Goal: Download file/media

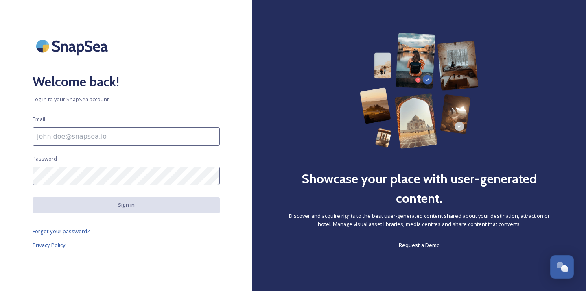
click at [124, 140] on input at bounding box center [126, 136] width 187 height 19
type input "[EMAIL_ADDRESS][DOMAIN_NAME]"
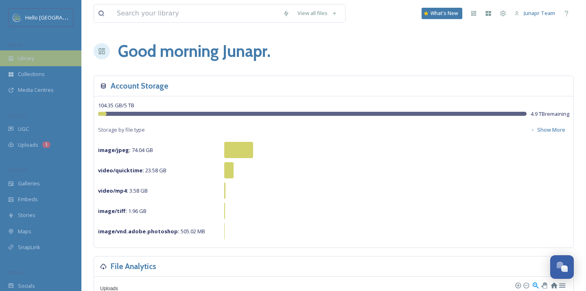
click at [42, 53] on div "Library" at bounding box center [40, 58] width 81 height 16
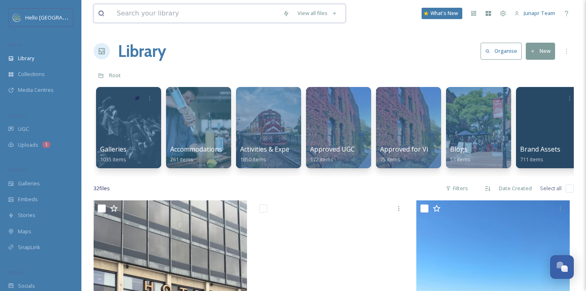
click at [186, 12] on input at bounding box center [196, 13] width 166 height 18
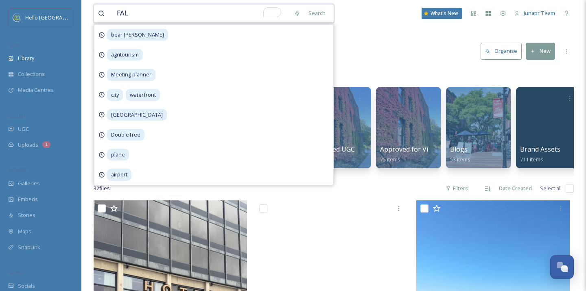
type input "FALL"
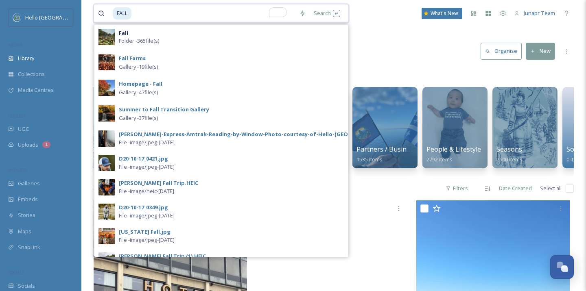
scroll to position [0, 729]
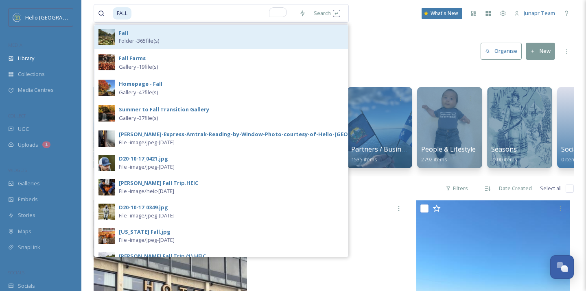
click at [217, 35] on div "Fall Folder - 365 file(s)" at bounding box center [231, 36] width 225 height 15
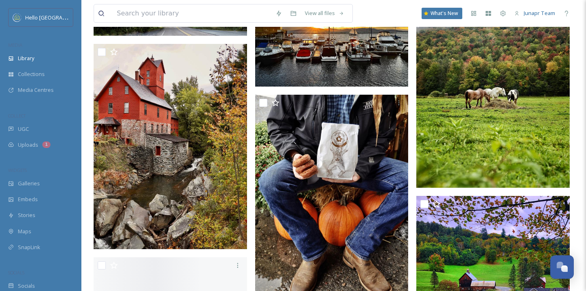
scroll to position [6526, 0]
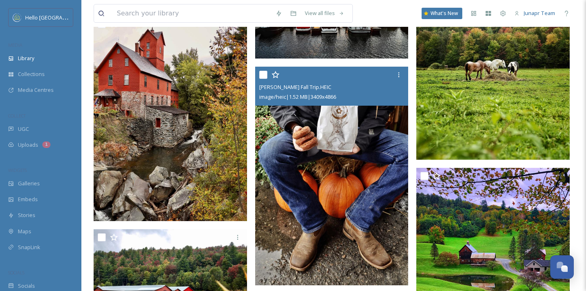
click at [306, 181] on img at bounding box center [331, 176] width 153 height 219
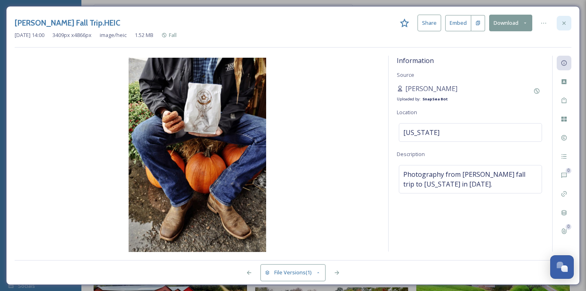
click at [565, 22] on icon at bounding box center [564, 23] width 7 height 7
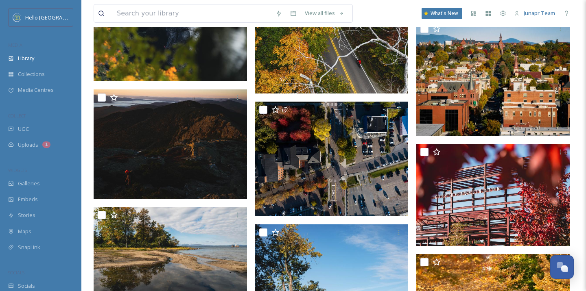
scroll to position [3660, 0]
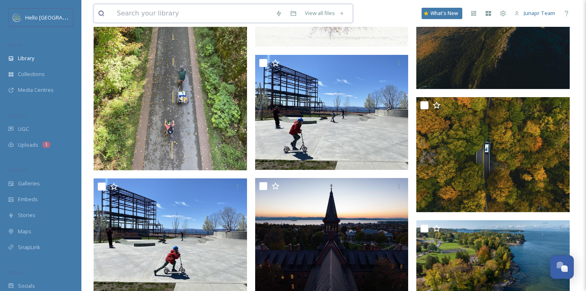
click at [142, 14] on input at bounding box center [192, 13] width 159 height 18
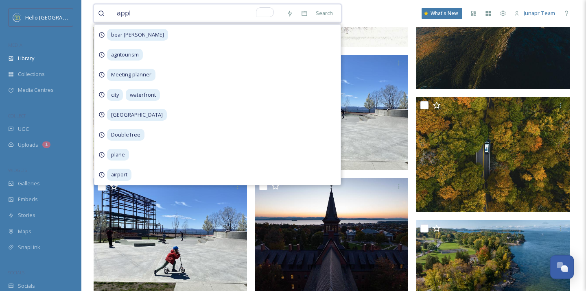
type input "apple"
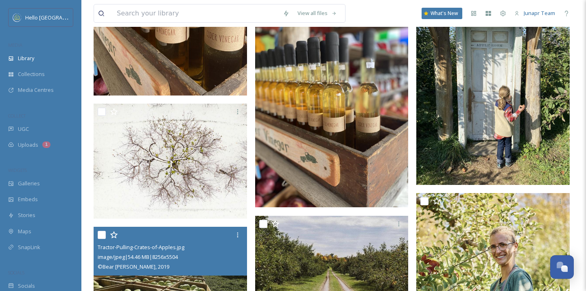
scroll to position [1085, 0]
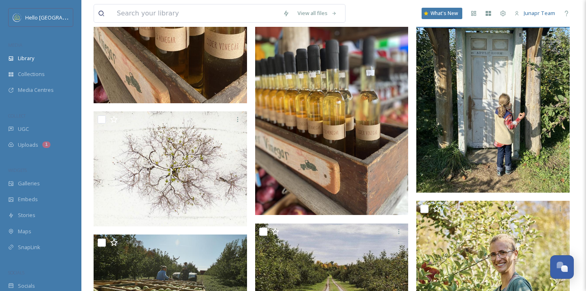
click at [439, 143] on img at bounding box center [492, 91] width 153 height 204
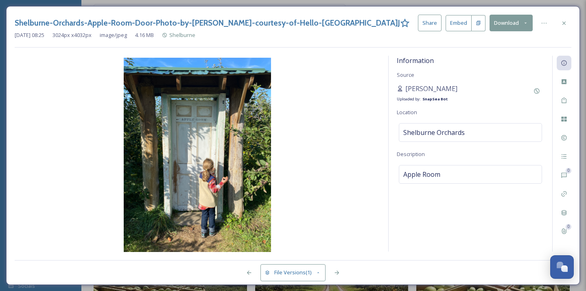
click at [505, 22] on button "Download" at bounding box center [511, 23] width 43 height 17
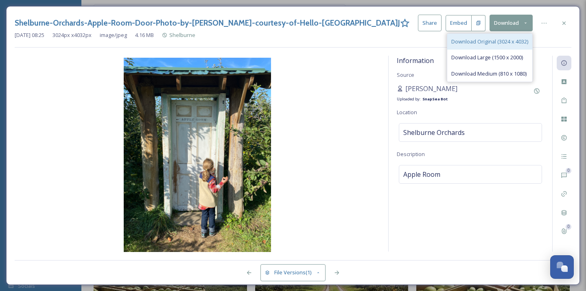
click at [504, 35] on div "Download Original (3024 x 4032)" at bounding box center [489, 42] width 85 height 16
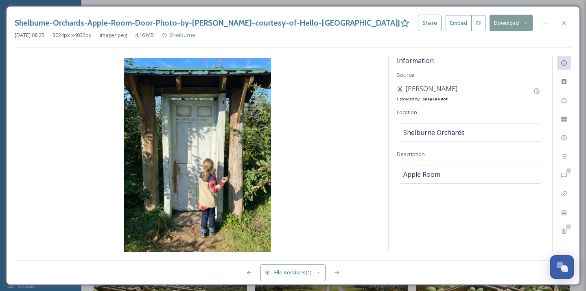
click at [432, 29] on button "Share" at bounding box center [430, 23] width 24 height 17
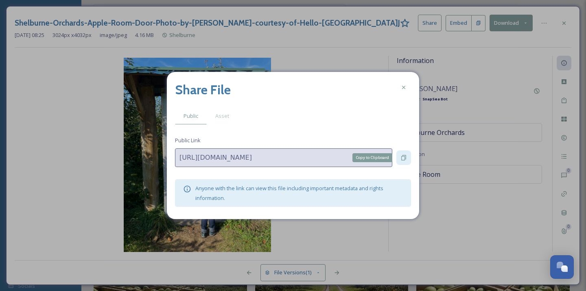
click at [404, 155] on icon at bounding box center [403, 157] width 5 height 5
click at [401, 88] on icon at bounding box center [403, 87] width 7 height 7
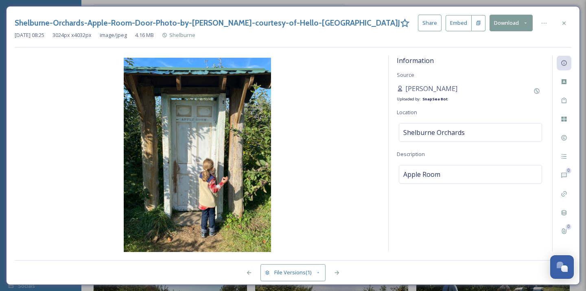
scroll to position [964, 0]
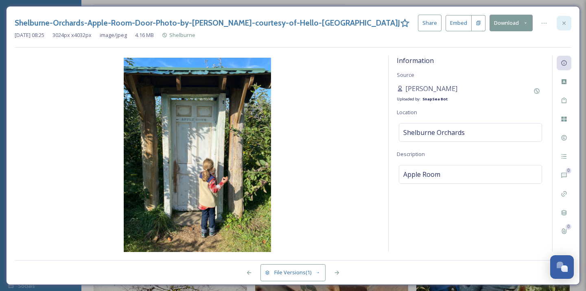
click at [563, 24] on icon at bounding box center [564, 23] width 7 height 7
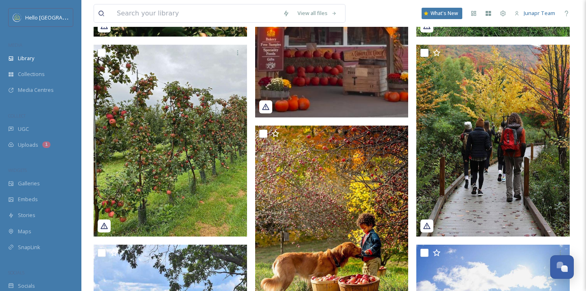
scroll to position [97, 0]
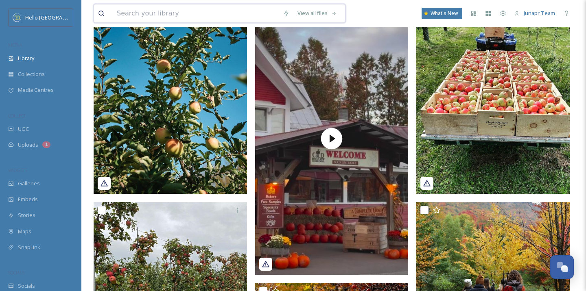
click at [154, 11] on input at bounding box center [196, 13] width 166 height 18
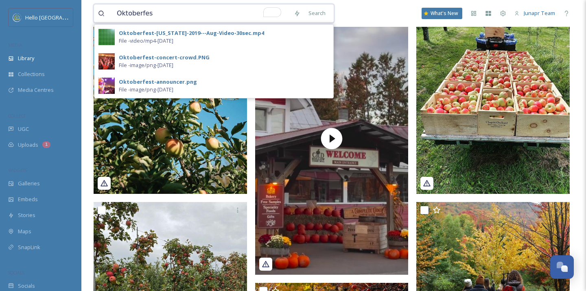
type input "Oktoberfest"
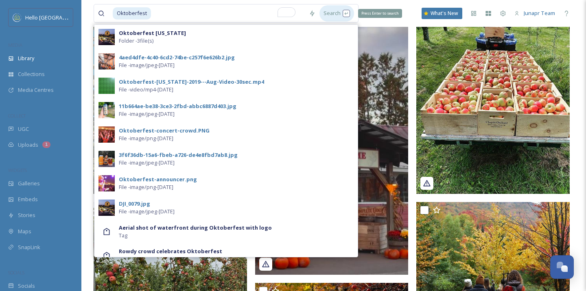
click at [334, 15] on div "Search Press Enter to search" at bounding box center [336, 13] width 35 height 16
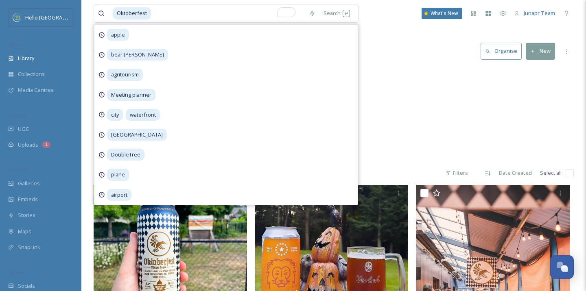
click at [387, 10] on div "Oktoberfest Search apple bear [PERSON_NAME] agritourism Meeting planner city wa…" at bounding box center [334, 13] width 480 height 27
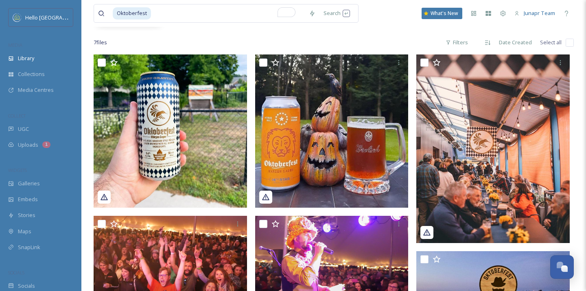
scroll to position [128, 0]
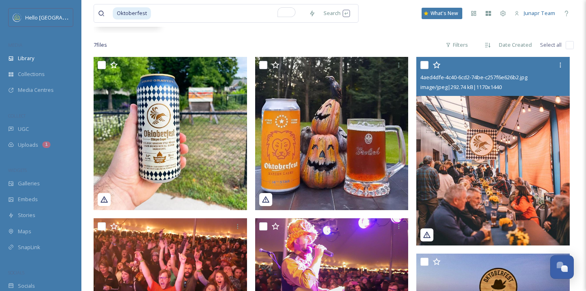
click at [447, 154] on img at bounding box center [492, 151] width 153 height 189
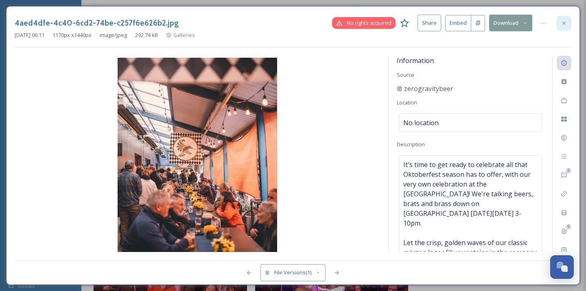
click at [563, 23] on icon at bounding box center [563, 22] width 3 height 3
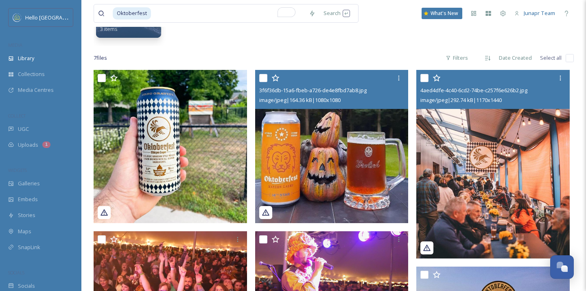
scroll to position [116, 0]
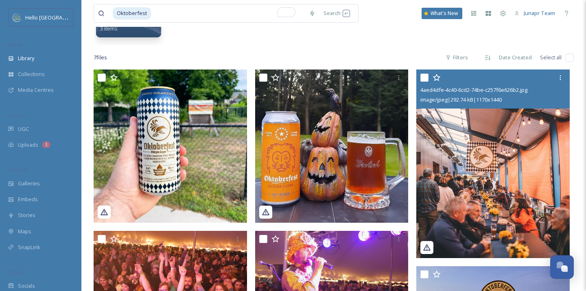
click at [471, 216] on img at bounding box center [492, 164] width 153 height 189
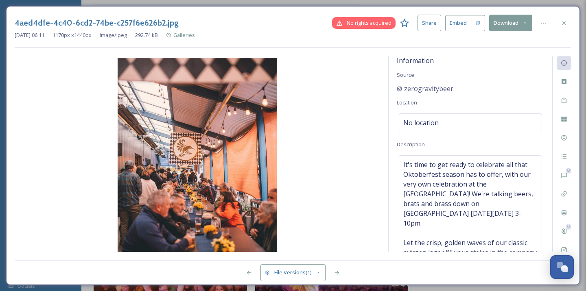
click at [427, 26] on button "Share" at bounding box center [430, 23] width 24 height 17
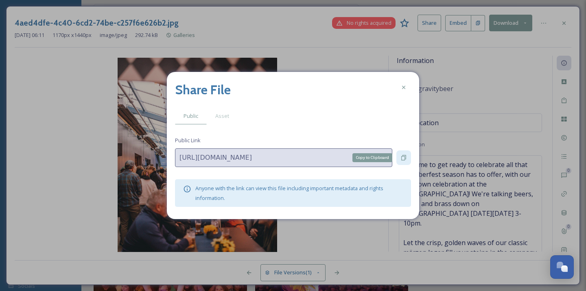
click at [405, 159] on icon at bounding box center [403, 157] width 5 height 5
click at [402, 90] on icon at bounding box center [403, 87] width 7 height 7
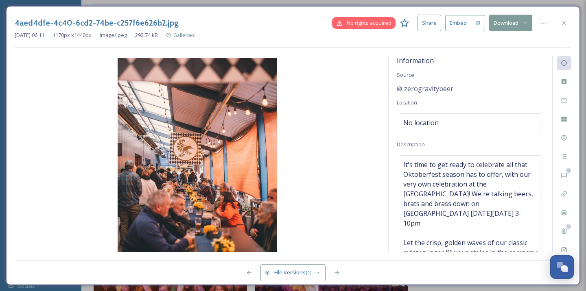
click at [509, 21] on button "Download" at bounding box center [510, 23] width 43 height 17
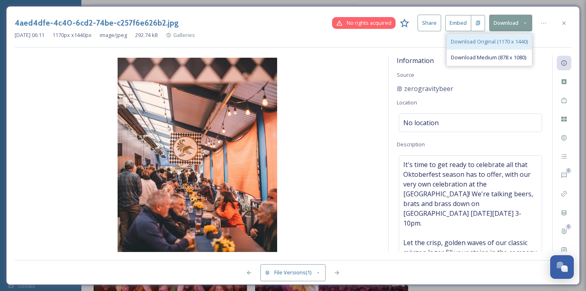
click at [507, 37] on div "Download Original (1170 x 1440)" at bounding box center [489, 42] width 85 height 16
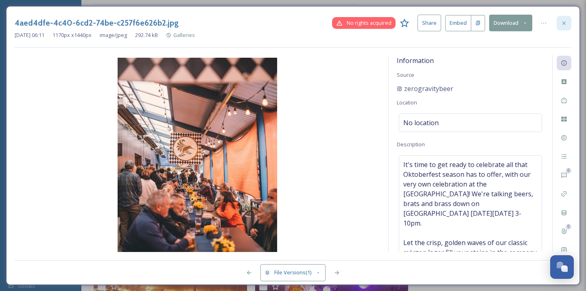
click at [563, 19] on div at bounding box center [564, 23] width 15 height 15
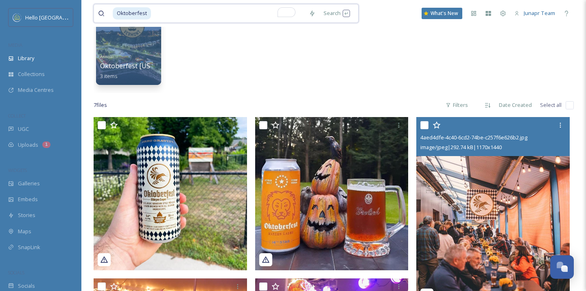
click at [213, 13] on input "To enrich screen reader interactions, please activate Accessibility in Grammarl…" at bounding box center [228, 13] width 153 height 18
click at [171, 9] on input "To enrich screen reader interactions, please activate Accessibility in Grammarl…" at bounding box center [228, 13] width 153 height 18
type input "O"
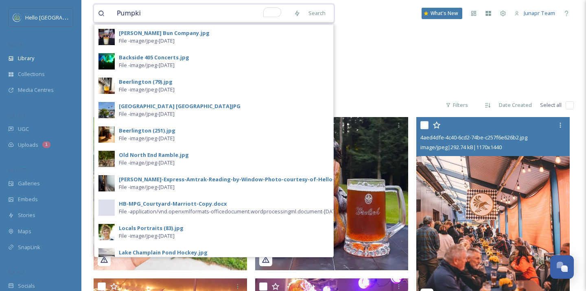
type input "Pumpkin"
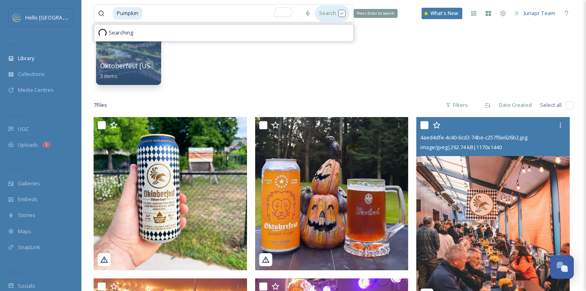
click at [333, 14] on div "Search Press Enter to search" at bounding box center [332, 13] width 35 height 16
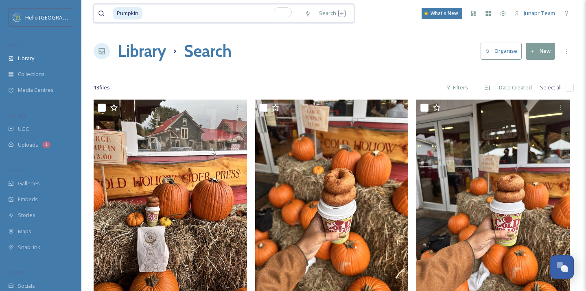
click at [152, 15] on input "To enrich screen reader interactions, please activate Accessibility in Grammarl…" at bounding box center [221, 13] width 157 height 18
drag, startPoint x: 162, startPoint y: 15, endPoint x: 98, endPoint y: 15, distance: 63.9
click at [98, 15] on div "Pumpkin" at bounding box center [199, 13] width 202 height 18
type input "P"
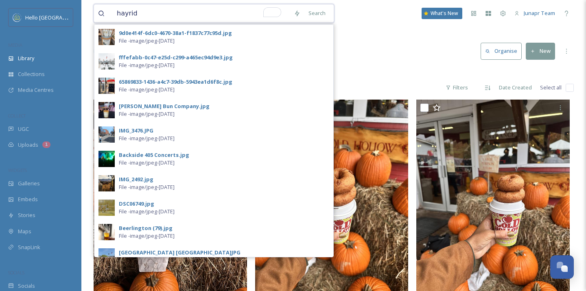
type input "hayride"
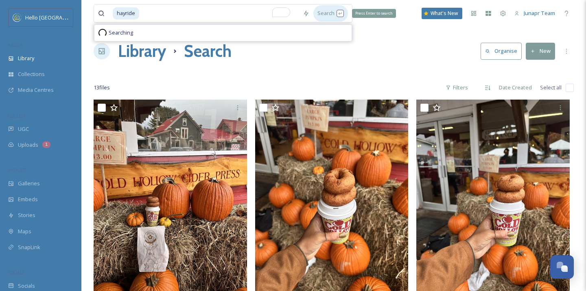
click at [334, 17] on div "Search Press Enter to search" at bounding box center [330, 13] width 35 height 16
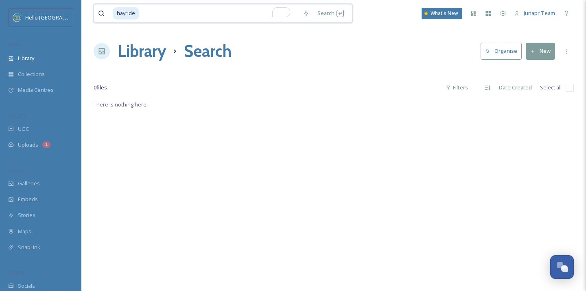
click at [154, 20] on input "To enrich screen reader interactions, please activate Accessibility in Grammarl…" at bounding box center [219, 13] width 159 height 18
type input "h"
type input "pumpkin"
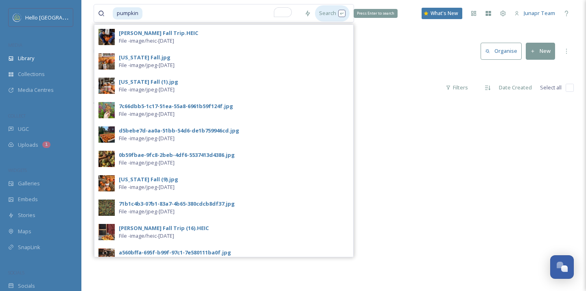
click at [320, 14] on div "Search Press Enter to search" at bounding box center [332, 13] width 35 height 16
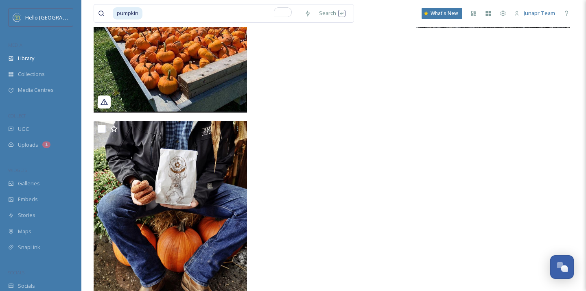
click at [196, 75] on img at bounding box center [170, 17] width 153 height 192
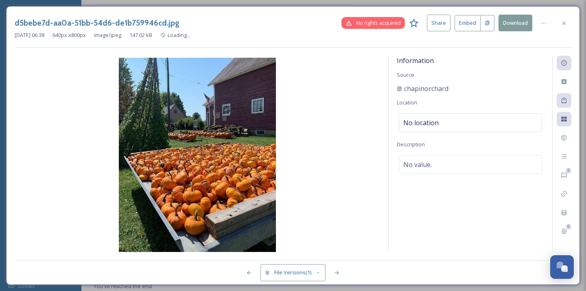
scroll to position [685, 0]
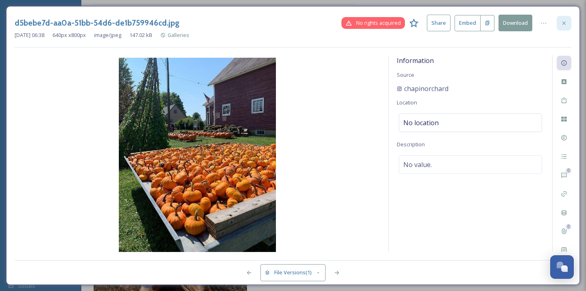
click at [564, 23] on icon at bounding box center [564, 23] width 7 height 7
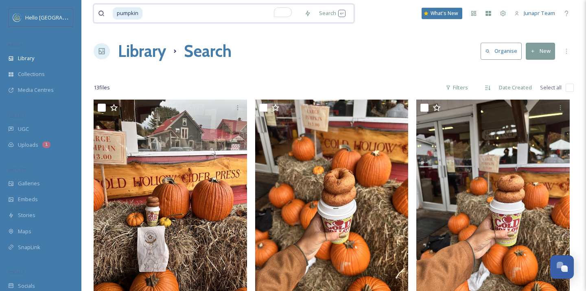
click at [146, 12] on input "To enrich screen reader interactions, please activate Accessibility in Grammarl…" at bounding box center [221, 13] width 157 height 18
drag, startPoint x: 151, startPoint y: 13, endPoint x: 114, endPoint y: 13, distance: 37.8
click at [114, 13] on div "pumpkin" at bounding box center [207, 13] width 188 height 18
type input "p"
type input "fall"
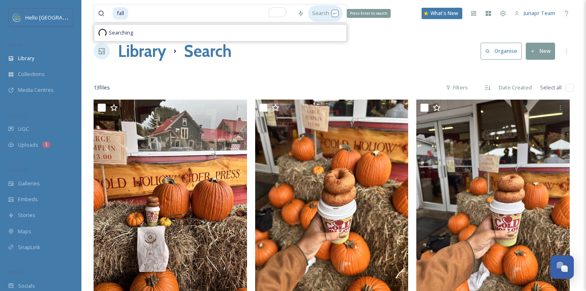
click at [320, 10] on div "Search Press Enter to search" at bounding box center [325, 13] width 35 height 16
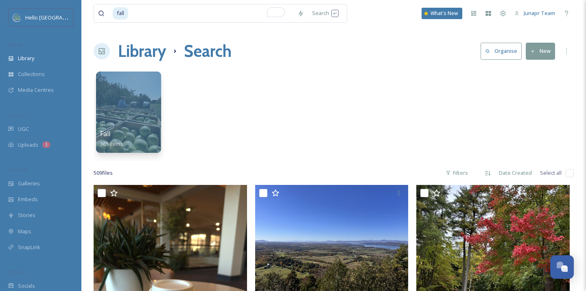
click at [492, 46] on button "Organise" at bounding box center [501, 51] width 41 height 17
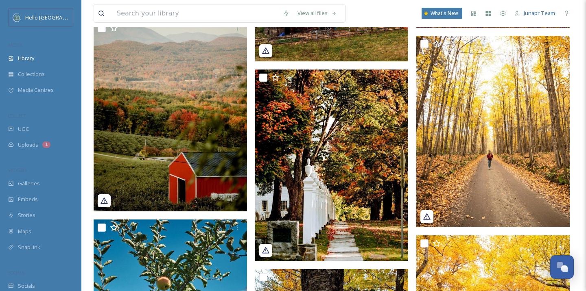
scroll to position [2155, 0]
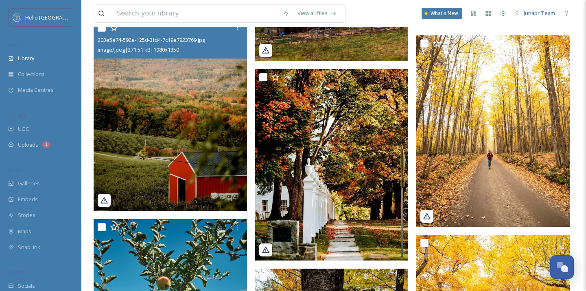
click at [197, 153] on img at bounding box center [170, 116] width 153 height 192
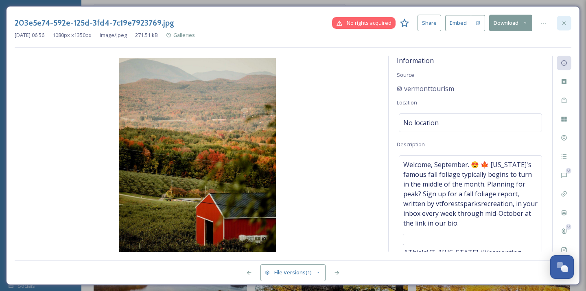
click at [564, 24] on icon at bounding box center [563, 22] width 3 height 3
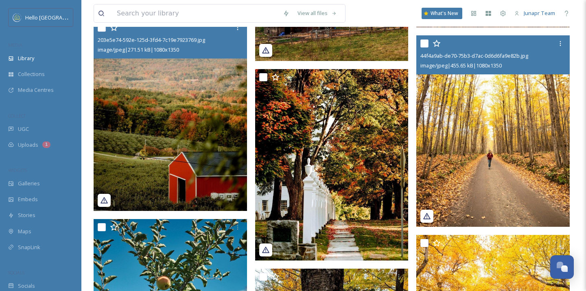
click at [483, 129] on img at bounding box center [492, 131] width 153 height 192
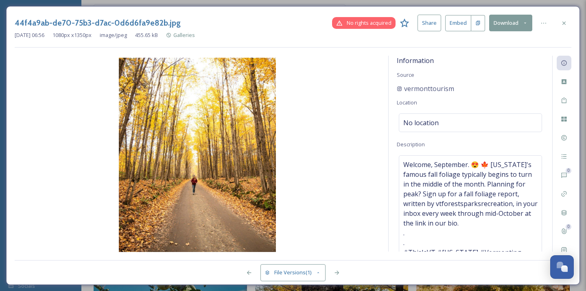
click at [437, 26] on button "Share" at bounding box center [430, 23] width 24 height 17
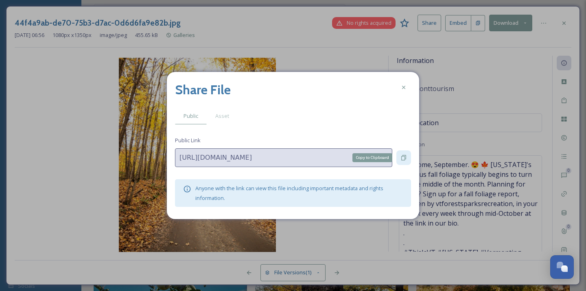
click at [402, 160] on icon at bounding box center [403, 158] width 7 height 7
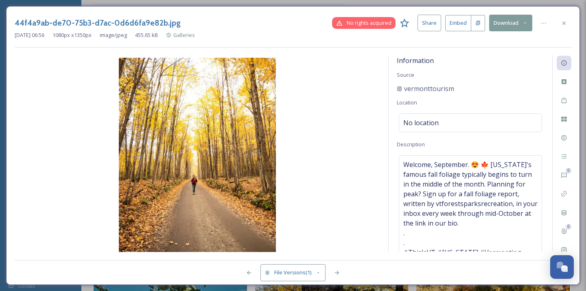
click at [525, 23] on icon at bounding box center [524, 22] width 5 height 5
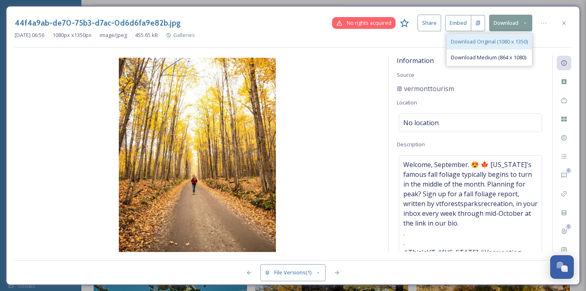
click at [514, 45] on span "Download Original (1080 x 1350)" at bounding box center [489, 42] width 77 height 8
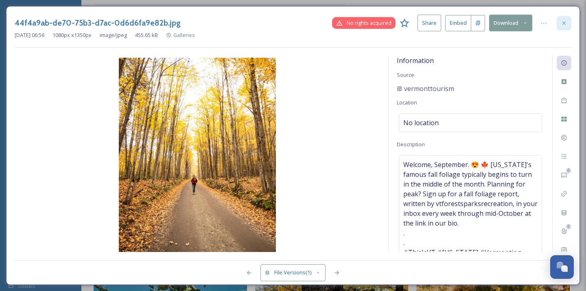
click at [559, 26] on div at bounding box center [564, 23] width 15 height 15
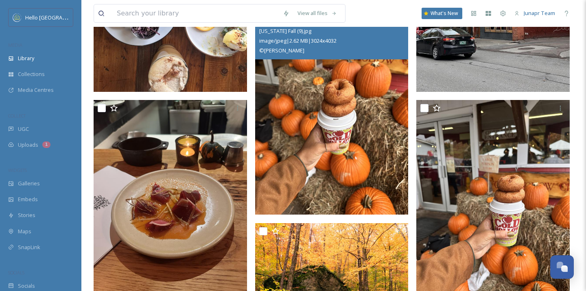
scroll to position [937, 0]
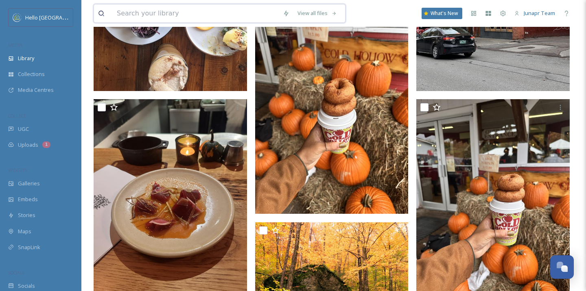
click at [168, 14] on input at bounding box center [196, 13] width 166 height 18
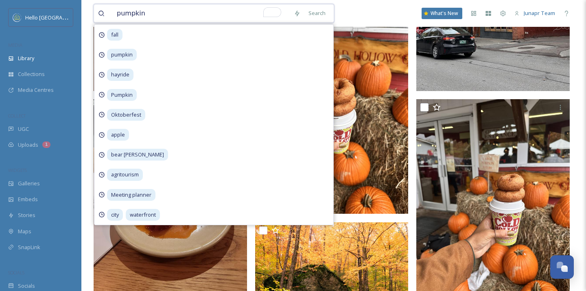
type input "pumpkins"
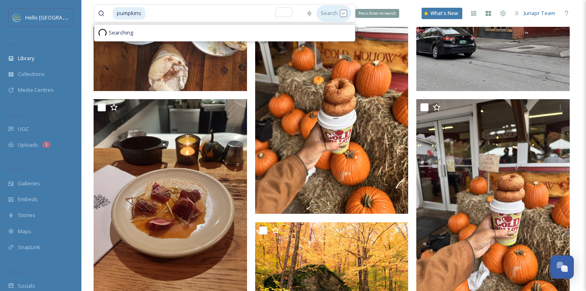
click at [323, 15] on div "Search Press Enter to search" at bounding box center [334, 13] width 35 height 16
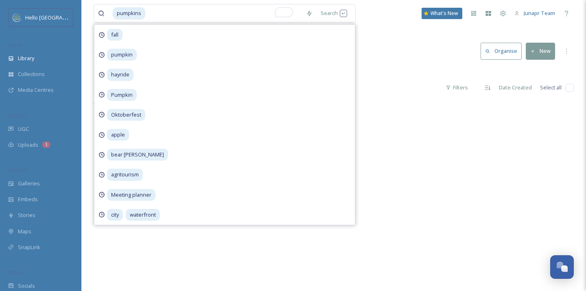
click at [367, 40] on div "Library Search Organise New" at bounding box center [334, 51] width 480 height 24
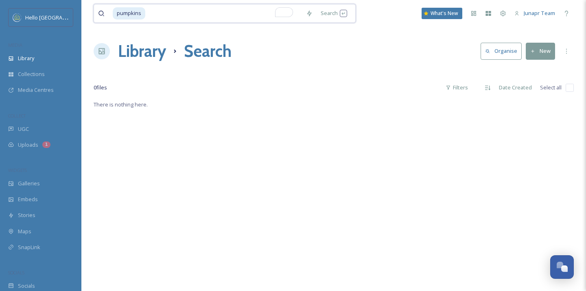
click at [196, 16] on input "To enrich screen reader interactions, please activate Accessibility in Grammarl…" at bounding box center [224, 13] width 156 height 18
type input "pumpkin"
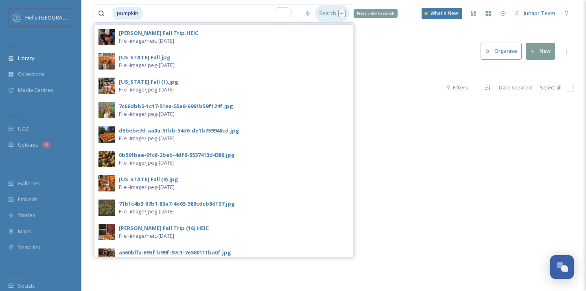
click at [339, 12] on div "Search Press Enter to search" at bounding box center [332, 13] width 35 height 16
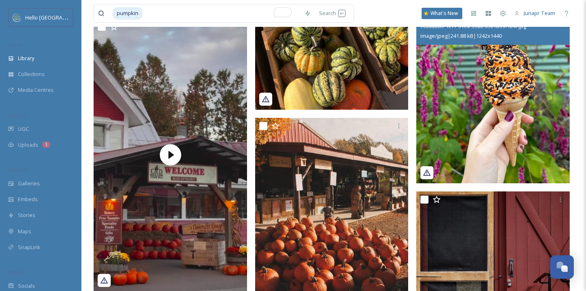
scroll to position [508, 0]
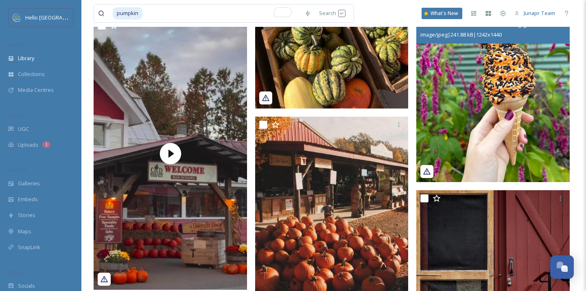
click at [428, 120] on img at bounding box center [492, 93] width 153 height 178
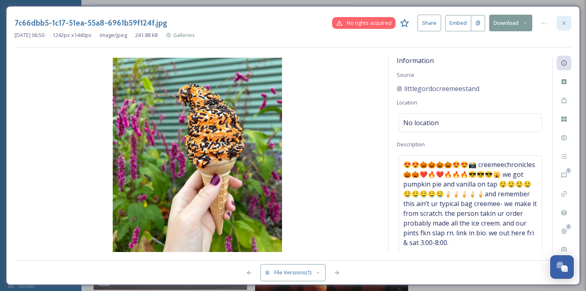
click at [566, 24] on icon at bounding box center [564, 23] width 7 height 7
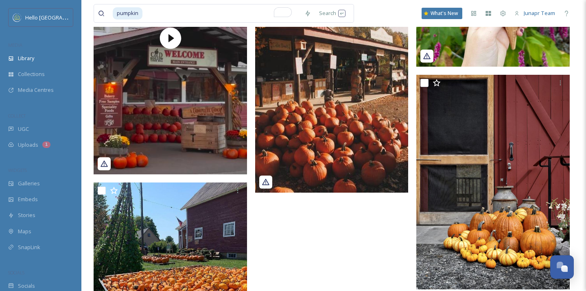
scroll to position [633, 0]
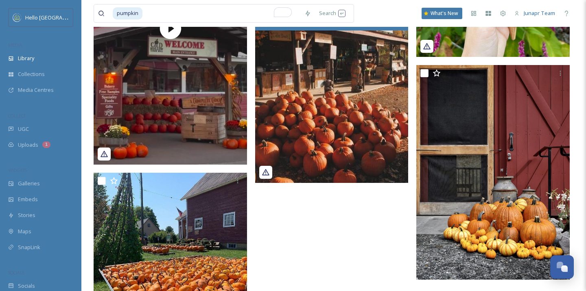
click at [386, 153] on img at bounding box center [331, 87] width 153 height 192
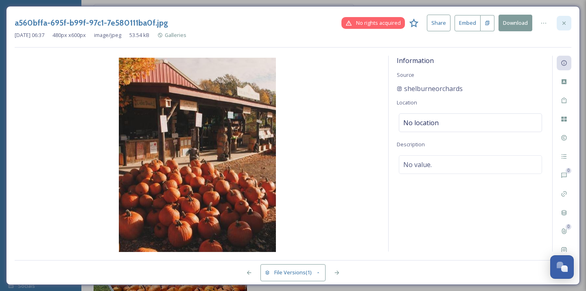
click at [568, 22] on div at bounding box center [564, 23] width 15 height 15
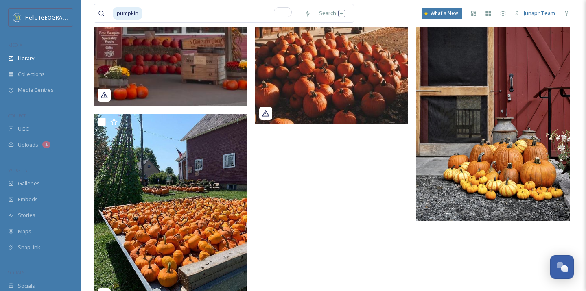
scroll to position [718, 0]
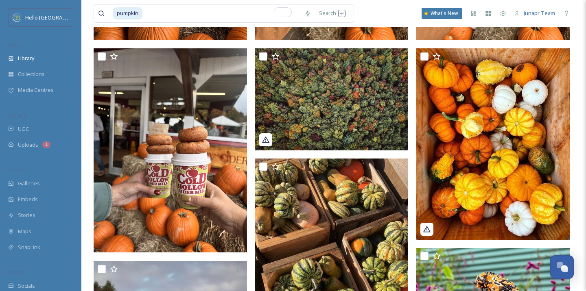
scroll to position [0, 0]
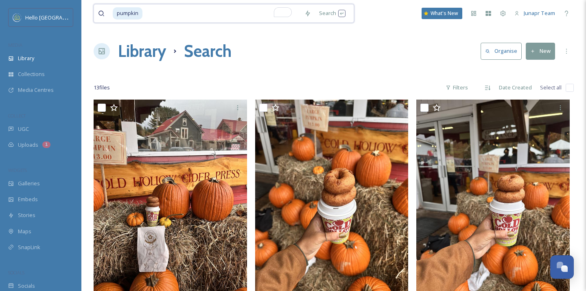
drag, startPoint x: 150, startPoint y: 15, endPoint x: 101, endPoint y: 15, distance: 48.8
click at [101, 15] on div "pumpkin" at bounding box center [199, 13] width 202 height 18
type input "farm"
click at [145, 13] on input "farm" at bounding box center [224, 13] width 162 height 18
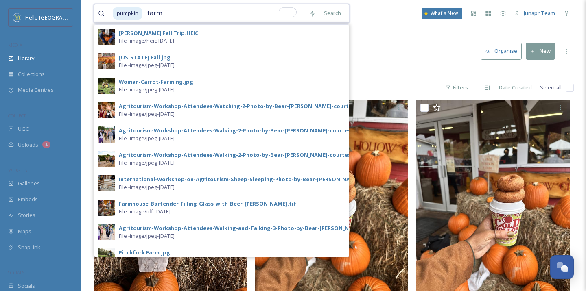
click at [144, 12] on input "farm" at bounding box center [224, 13] width 162 height 18
drag, startPoint x: 167, startPoint y: 15, endPoint x: 118, endPoint y: 15, distance: 49.2
click at [118, 15] on div "pumpkin farm" at bounding box center [209, 13] width 192 height 18
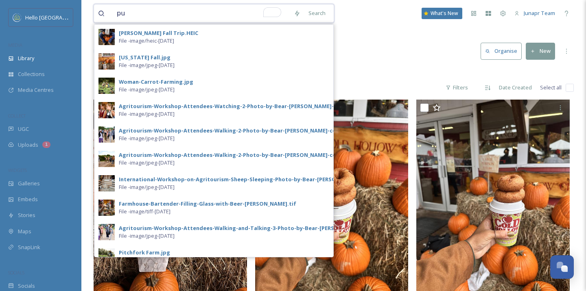
type input "p"
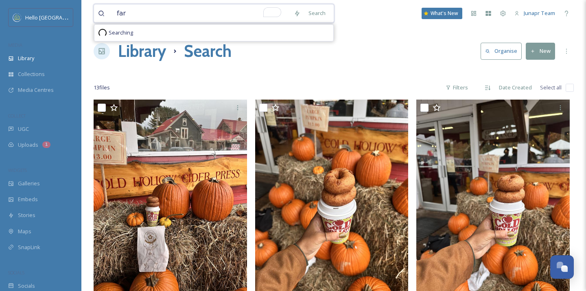
type input "farm"
click at [322, 12] on div "Search Press Enter to search" at bounding box center [327, 13] width 35 height 16
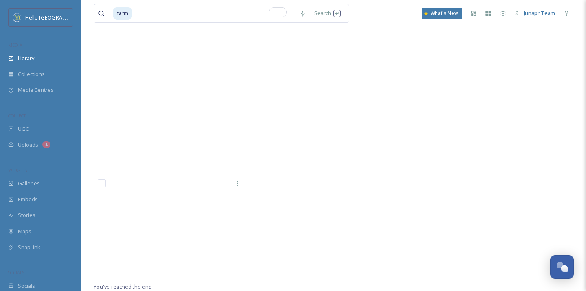
scroll to position [9721, 0]
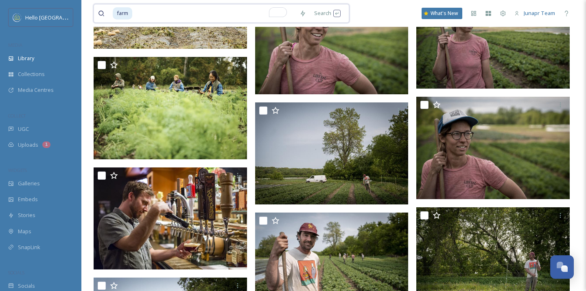
click at [143, 7] on input "To enrich screen reader interactions, please activate Accessibility in Grammarl…" at bounding box center [214, 13] width 162 height 18
type input "f"
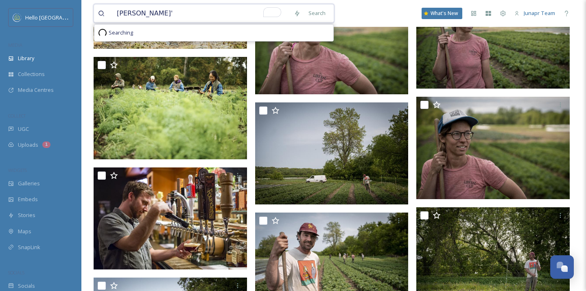
type input "[PERSON_NAME]"
click at [156, 12] on input "[PERSON_NAME]" at bounding box center [201, 13] width 177 height 18
type input "S"
type input "Corn maze"
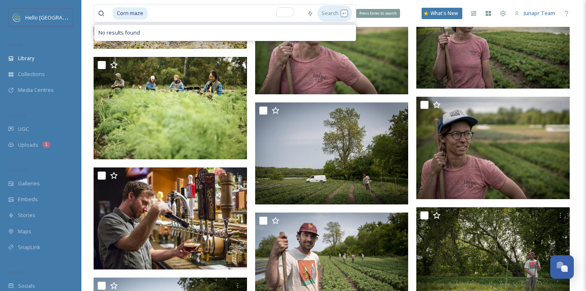
click at [324, 14] on div "Search Press Enter to search" at bounding box center [334, 13] width 35 height 16
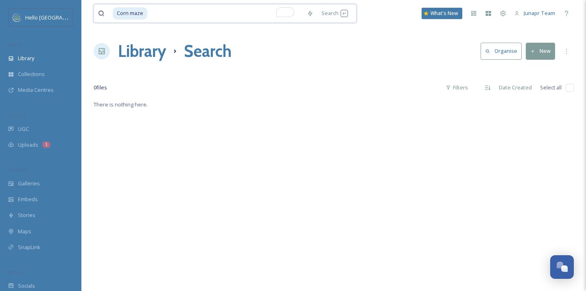
click at [220, 20] on input "To enrich screen reader interactions, please activate Accessibility in Grammarl…" at bounding box center [225, 13] width 155 height 18
type input "C"
type input "apple"
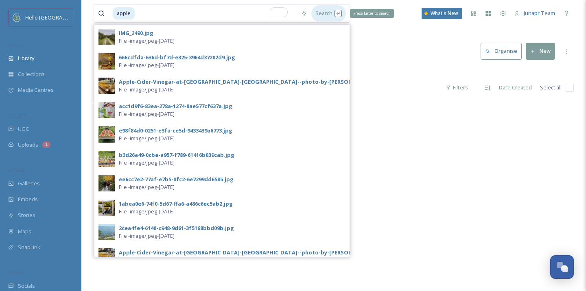
click at [324, 8] on div "Search Press Enter to search" at bounding box center [328, 13] width 35 height 16
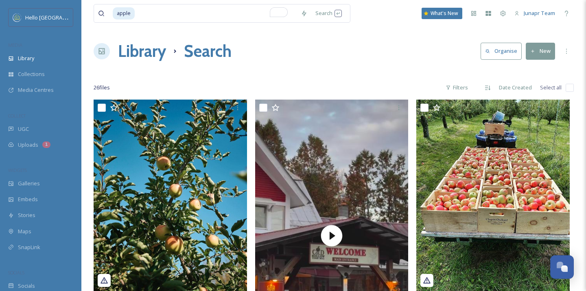
click at [149, 11] on input "To enrich screen reader interactions, please activate Accessibility in Grammarl…" at bounding box center [216, 13] width 161 height 18
drag, startPoint x: 148, startPoint y: 11, endPoint x: 98, endPoint y: 11, distance: 50.5
click at [98, 11] on div "apple" at bounding box center [197, 13] width 199 height 18
type input "a"
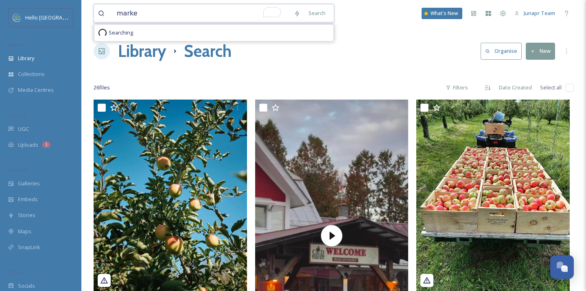
type input "market"
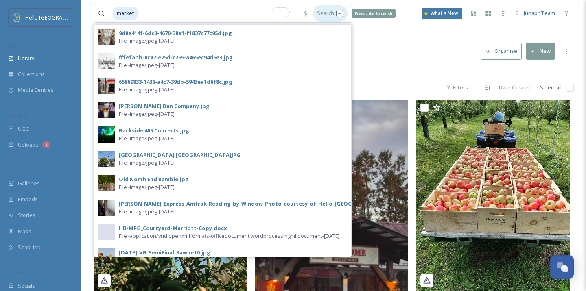
click at [322, 8] on div "Search Press Enter to search" at bounding box center [330, 13] width 35 height 16
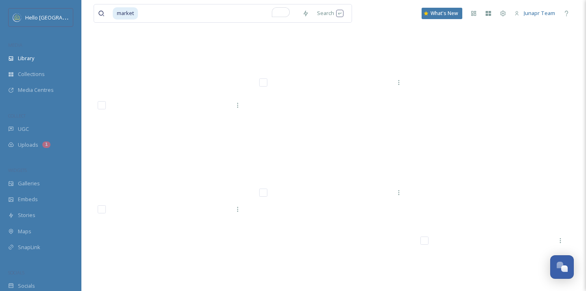
scroll to position [6087, 0]
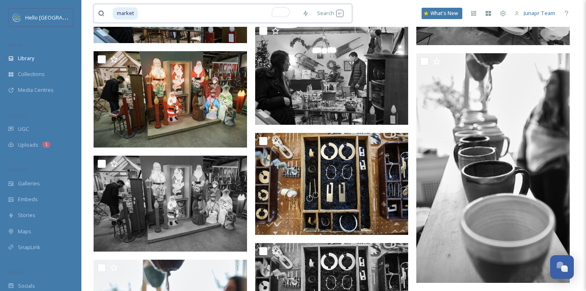
click at [153, 14] on input "To enrich screen reader interactions, please activate Accessibility in Grammarl…" at bounding box center [219, 13] width 160 height 18
type input "m"
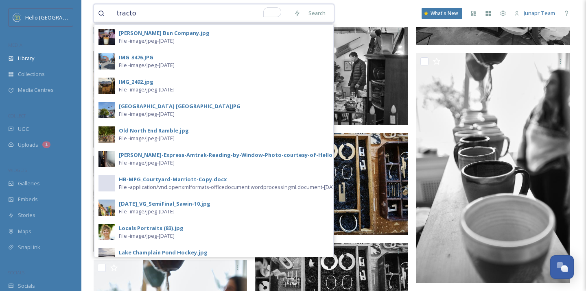
type input "tractor"
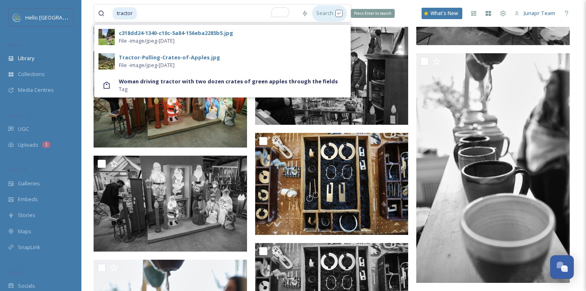
click at [321, 13] on div "Search Press Enter to search" at bounding box center [329, 13] width 35 height 16
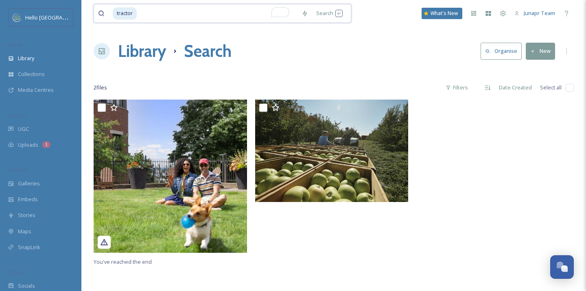
drag, startPoint x: 155, startPoint y: 16, endPoint x: 87, endPoint y: 16, distance: 67.5
click at [87, 16] on div "tractor Search What's New Junapr Team Library Search Organise New Your Selectio…" at bounding box center [333, 195] width 505 height 391
type input "t"
type input "fall"
click at [323, 15] on div "Search Press Enter to search" at bounding box center [325, 13] width 35 height 16
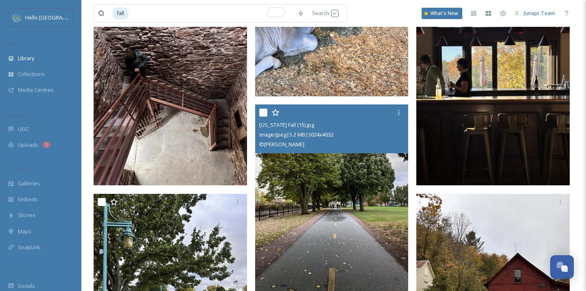
scroll to position [505, 0]
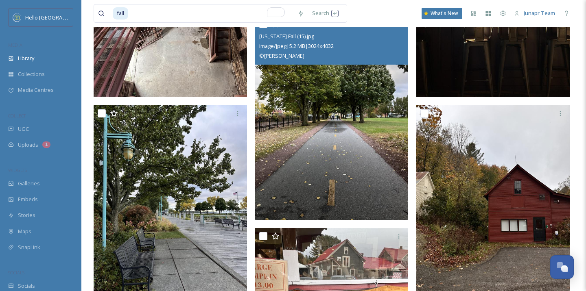
click at [359, 181] on img at bounding box center [331, 118] width 153 height 204
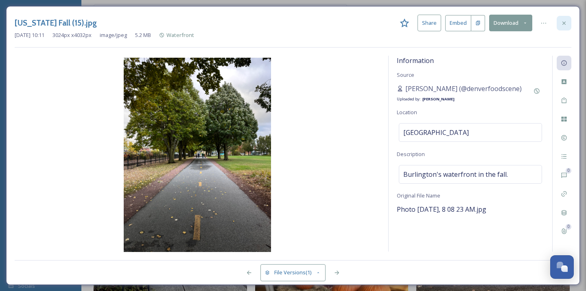
click at [566, 19] on div at bounding box center [564, 23] width 15 height 15
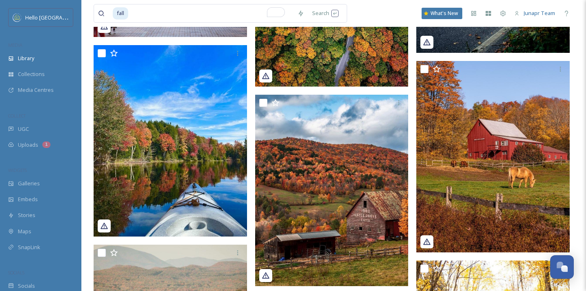
scroll to position [1937, 0]
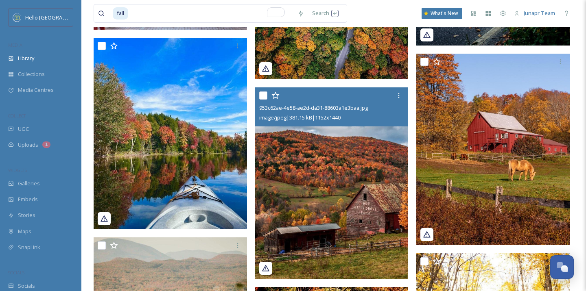
click at [368, 216] on img at bounding box center [331, 183] width 153 height 192
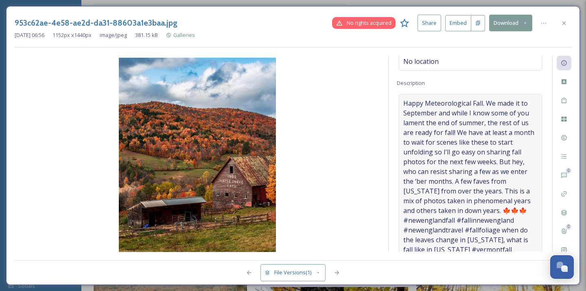
scroll to position [80, 0]
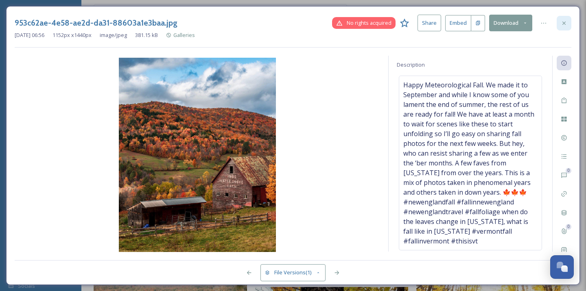
click at [565, 20] on icon at bounding box center [564, 23] width 7 height 7
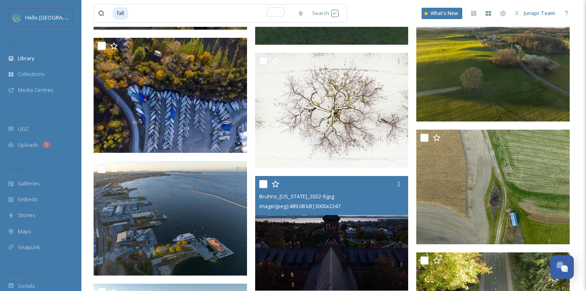
scroll to position [5105, 0]
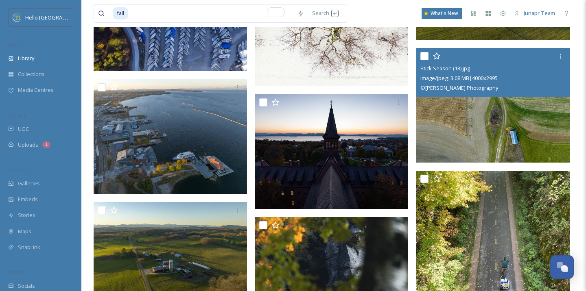
click at [460, 132] on img at bounding box center [492, 105] width 153 height 115
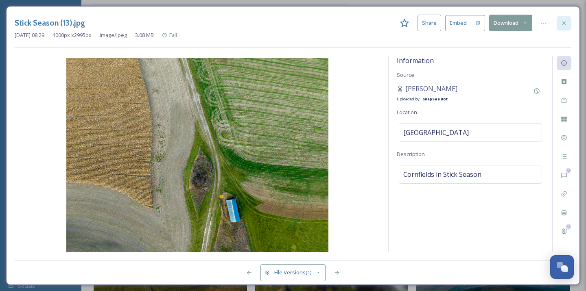
click at [567, 21] on icon at bounding box center [564, 23] width 7 height 7
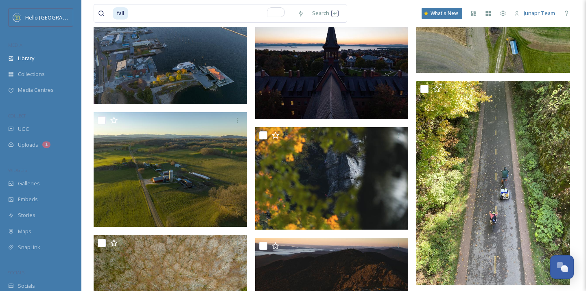
scroll to position [5207, 0]
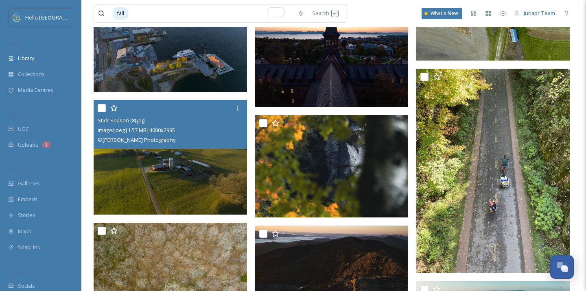
click at [214, 200] on img at bounding box center [170, 157] width 153 height 115
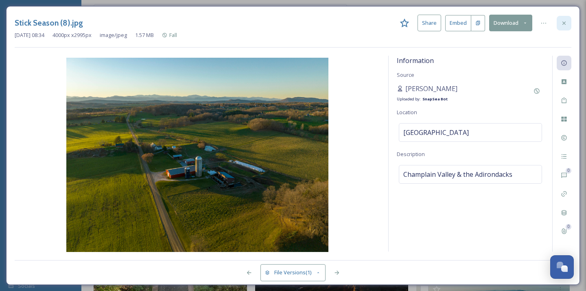
click at [562, 25] on icon at bounding box center [564, 23] width 7 height 7
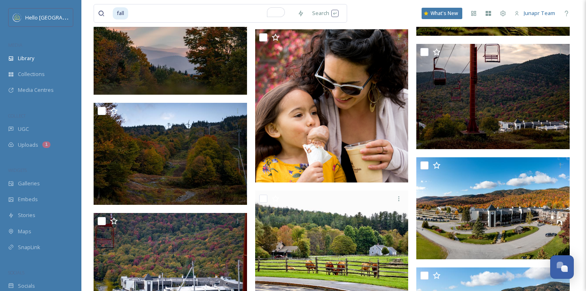
scroll to position [7413, 0]
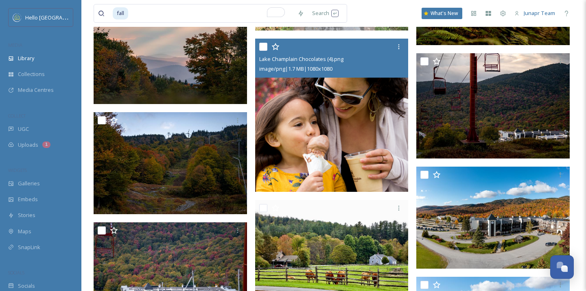
click at [297, 155] on img at bounding box center [331, 115] width 153 height 153
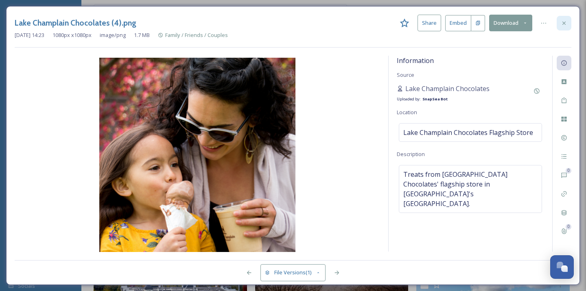
click at [566, 25] on icon at bounding box center [564, 23] width 7 height 7
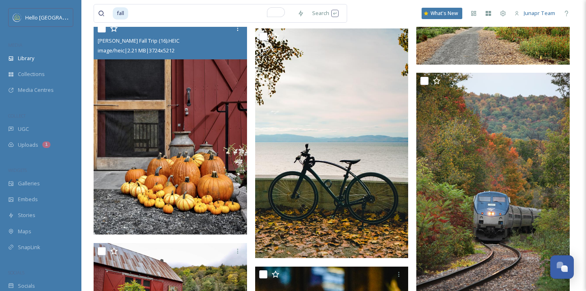
scroll to position [8158, 0]
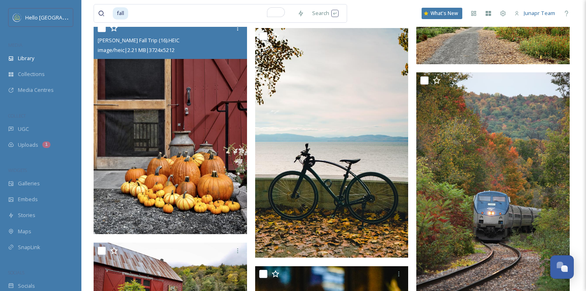
click at [207, 191] on img at bounding box center [170, 127] width 153 height 214
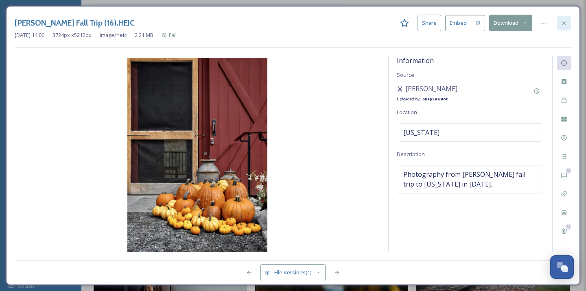
click at [562, 25] on icon at bounding box center [564, 23] width 7 height 7
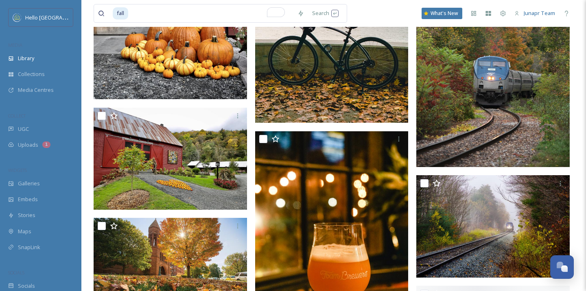
scroll to position [8294, 0]
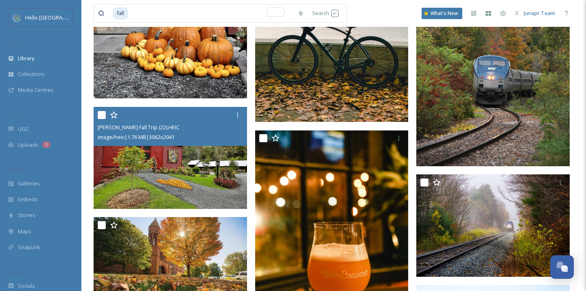
click at [216, 189] on img at bounding box center [170, 158] width 153 height 103
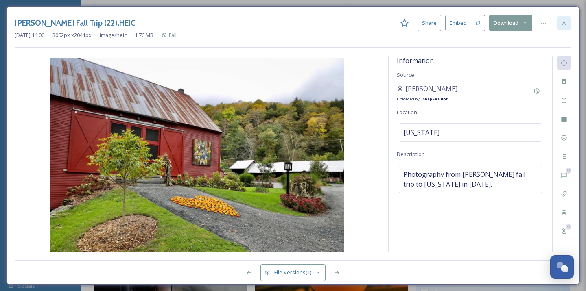
click at [566, 27] on div at bounding box center [564, 23] width 15 height 15
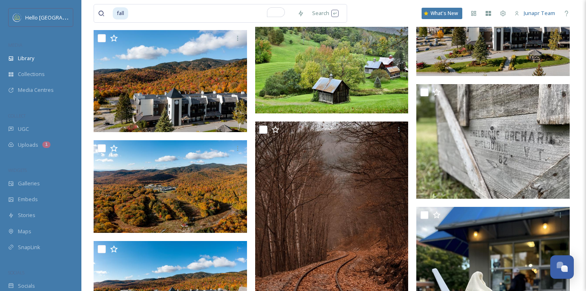
scroll to position [7710, 0]
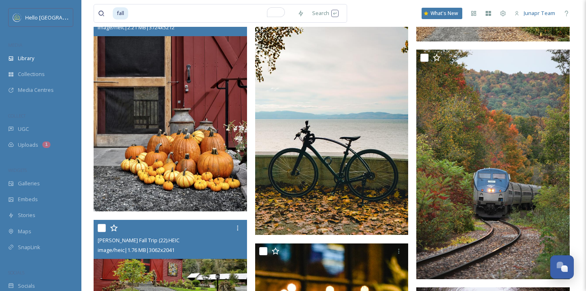
click at [198, 169] on img at bounding box center [170, 104] width 153 height 214
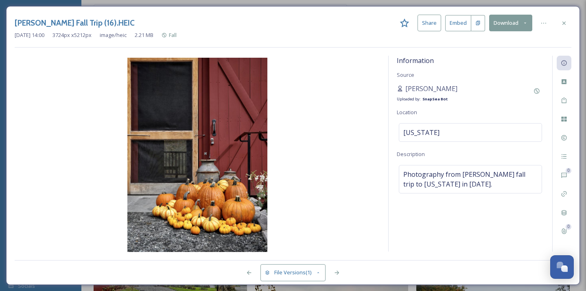
click at [520, 23] on button "Download" at bounding box center [510, 23] width 43 height 17
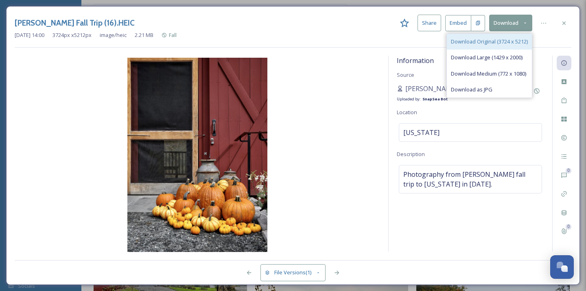
click at [505, 41] on span "Download Original (3724 x 5212)" at bounding box center [489, 42] width 77 height 8
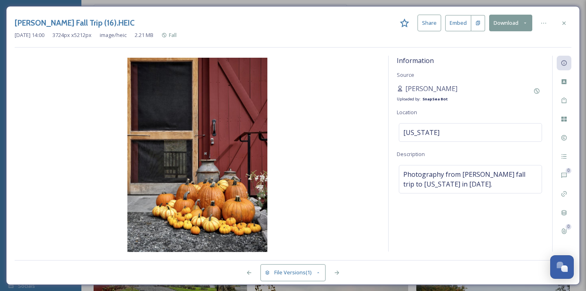
click at [422, 25] on button "Share" at bounding box center [430, 23] width 24 height 17
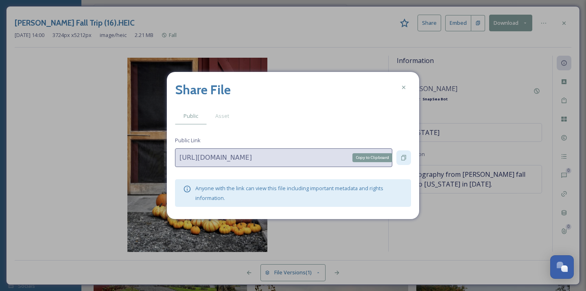
click at [403, 159] on icon at bounding box center [403, 158] width 7 height 7
click at [398, 87] on div at bounding box center [403, 87] width 15 height 15
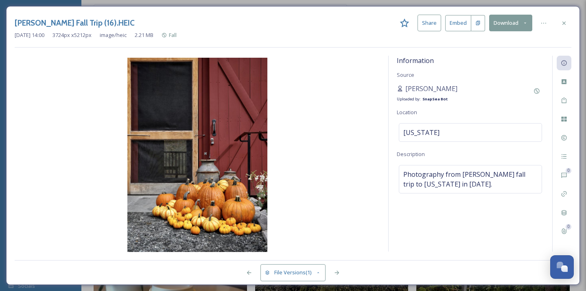
scroll to position [7958, 0]
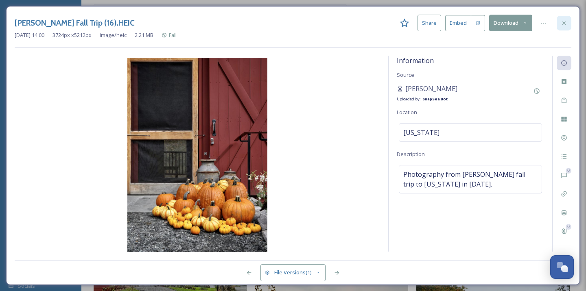
click at [561, 21] on icon at bounding box center [564, 23] width 7 height 7
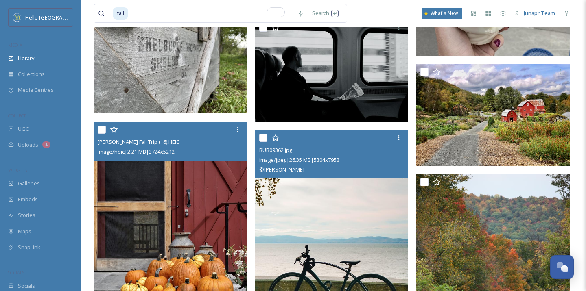
scroll to position [8052, 0]
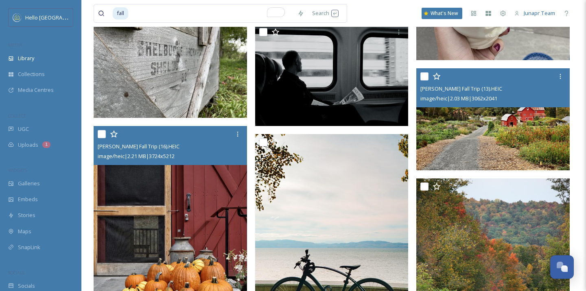
click at [440, 139] on img at bounding box center [492, 119] width 153 height 103
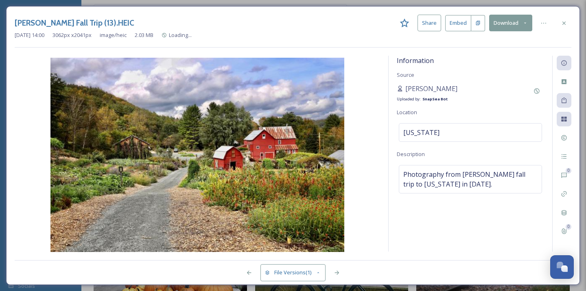
click at [504, 16] on button "Download" at bounding box center [510, 23] width 43 height 17
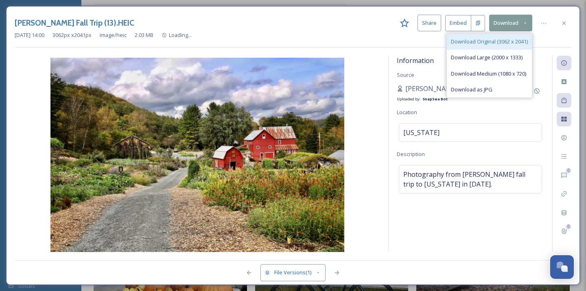
click at [487, 38] on span "Download Original (3062 x 2041)" at bounding box center [489, 42] width 77 height 8
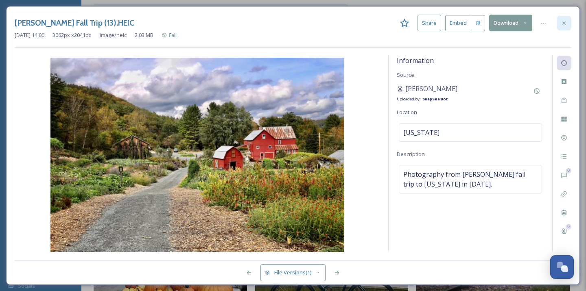
click at [564, 23] on icon at bounding box center [563, 22] width 3 height 3
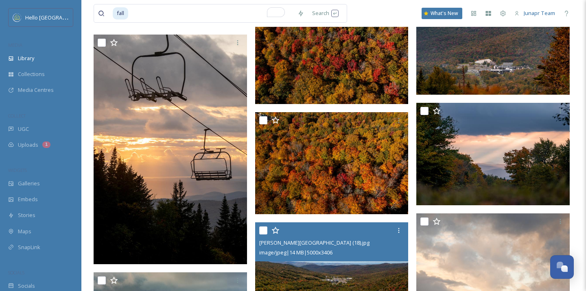
scroll to position [6898, 0]
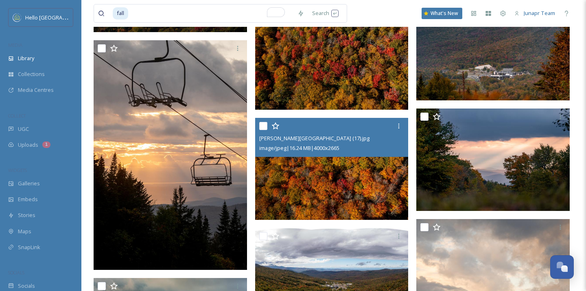
click at [340, 167] on img at bounding box center [331, 169] width 153 height 102
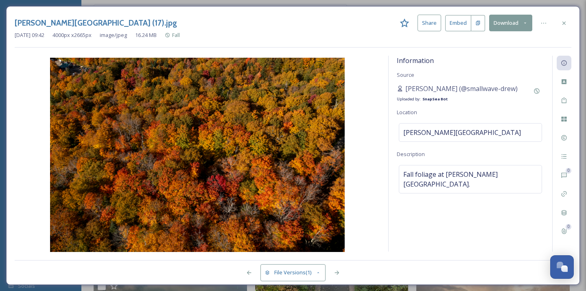
click at [518, 24] on button "Download" at bounding box center [510, 23] width 43 height 17
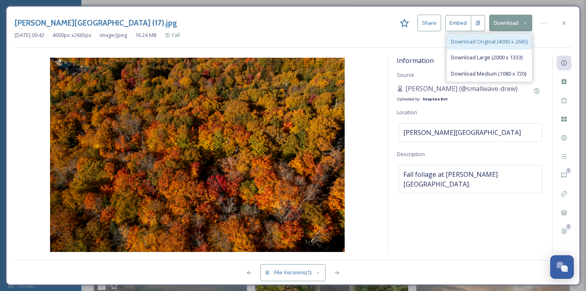
click at [511, 37] on div "Download Original (4000 x 2665)" at bounding box center [489, 42] width 85 height 16
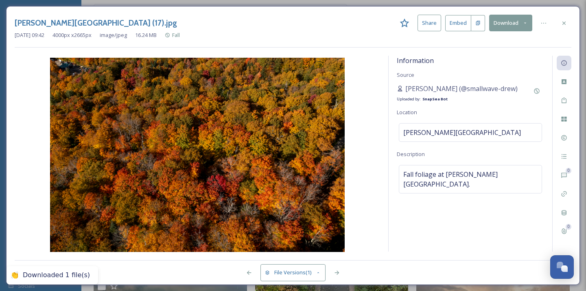
click at [376, 29] on div "Bolton Valley (17).jpg Share Embed Download" at bounding box center [293, 23] width 557 height 17
click at [437, 23] on button "Share" at bounding box center [430, 23] width 24 height 17
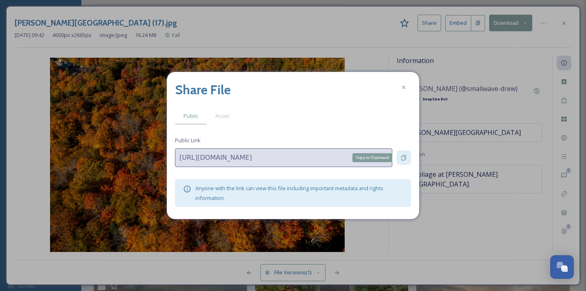
click at [404, 154] on div "Copy to Clipboard" at bounding box center [403, 158] width 15 height 15
click at [401, 88] on icon at bounding box center [403, 87] width 7 height 7
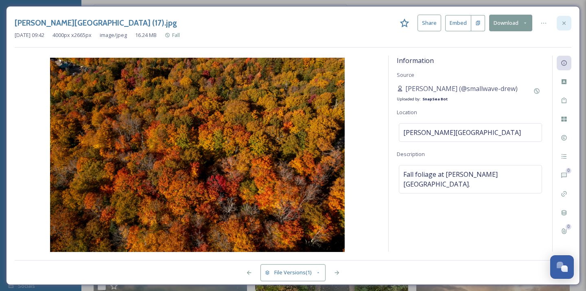
click at [562, 24] on icon at bounding box center [564, 23] width 7 height 7
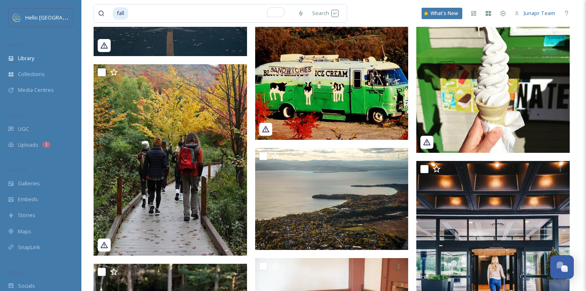
scroll to position [3318, 0]
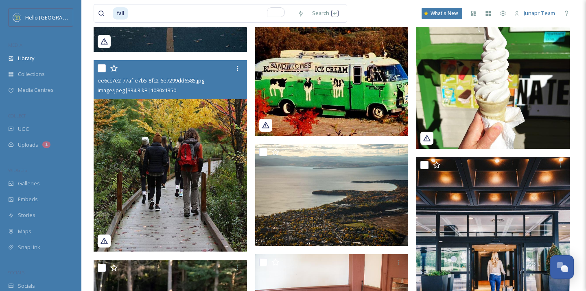
click at [199, 195] on img at bounding box center [170, 156] width 153 height 192
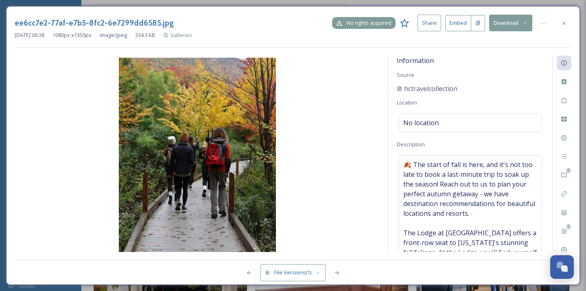
click at [343, 21] on icon at bounding box center [339, 23] width 7 height 7
click at [377, 28] on div "No rights acquired" at bounding box center [363, 23] width 63 height 12
click at [515, 28] on button "Download" at bounding box center [510, 23] width 43 height 17
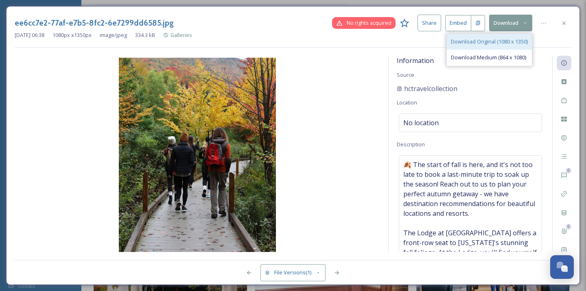
click at [504, 41] on span "Download Original (1080 x 1350)" at bounding box center [489, 42] width 77 height 8
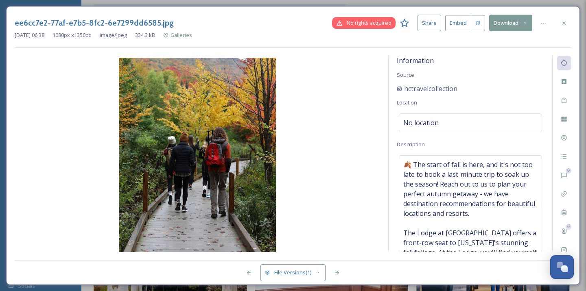
click at [431, 22] on button "Share" at bounding box center [430, 23] width 24 height 17
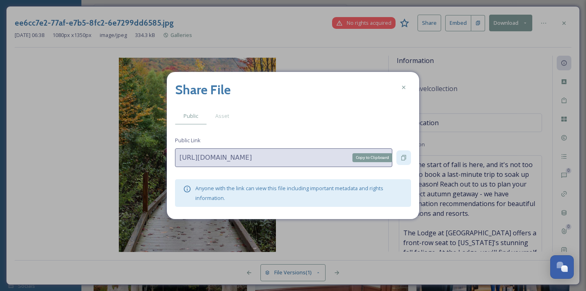
click at [401, 157] on icon at bounding box center [403, 158] width 7 height 7
